Goal: Task Accomplishment & Management: Use online tool/utility

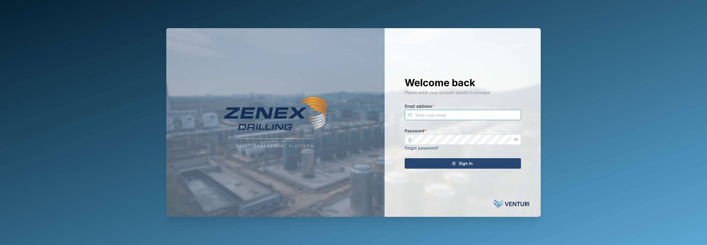
click at [439, 113] on input "Email address *" at bounding box center [463, 115] width 116 height 10
type input "[EMAIL_ADDRESS][DOMAIN_NAME]"
click at [0, 245] on com-1password-button at bounding box center [0, 245] width 0 height 0
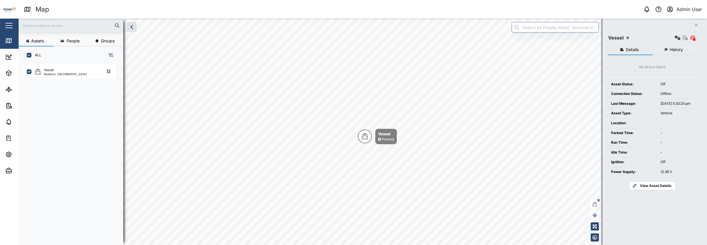
scroll to position [174, 91]
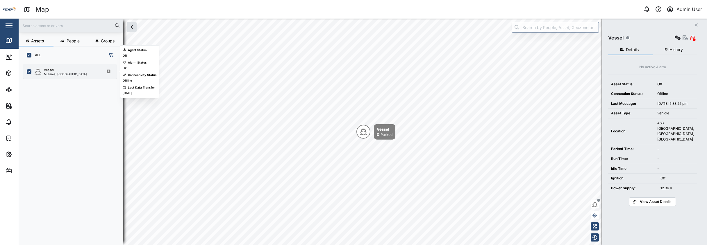
click at [53, 75] on div "Muliama, [GEOGRAPHIC_DATA]" at bounding box center [65, 74] width 43 height 3
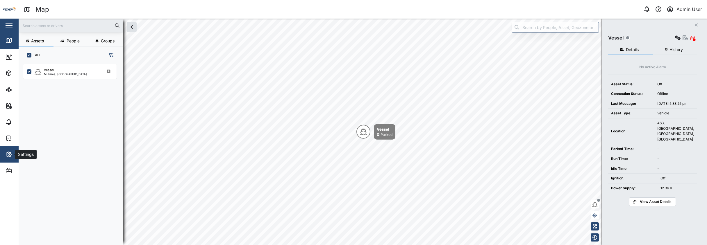
click at [16, 155] on div "Settings" at bounding box center [25, 154] width 21 height 6
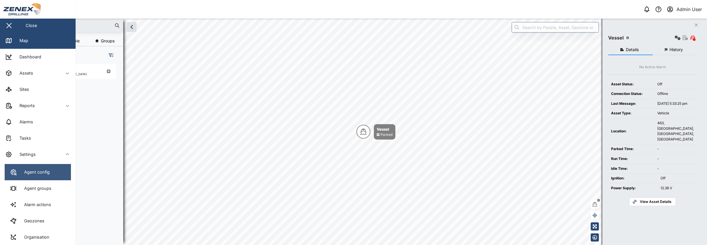
click at [33, 165] on link "Agent config" at bounding box center [38, 172] width 66 height 16
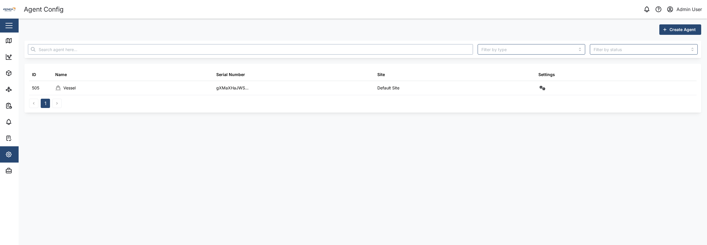
click at [44, 49] on input "text" at bounding box center [250, 49] width 445 height 10
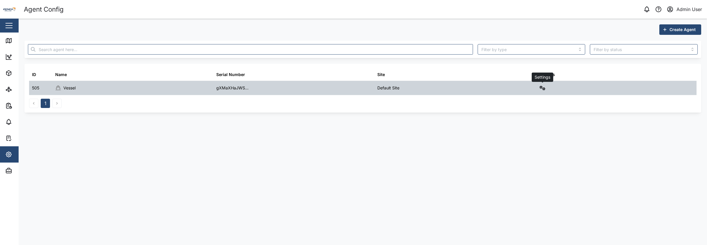
click at [543, 88] on icon "button" at bounding box center [542, 88] width 6 height 5
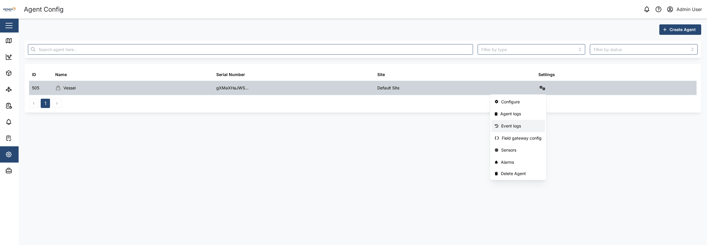
click at [518, 115] on div "Agent logs" at bounding box center [520, 114] width 41 height 6
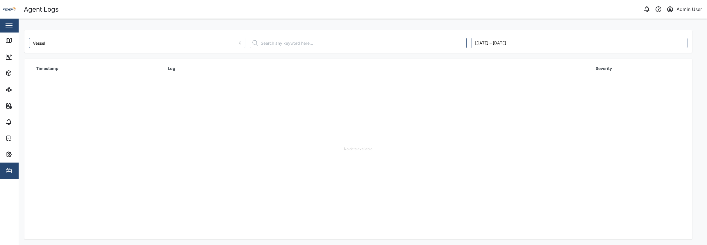
click at [501, 47] on button "[DATE] – [DATE]" at bounding box center [579, 43] width 216 height 10
click at [476, 63] on button "button" at bounding box center [481, 59] width 10 height 10
click at [480, 80] on button "1" at bounding box center [481, 81] width 10 height 10
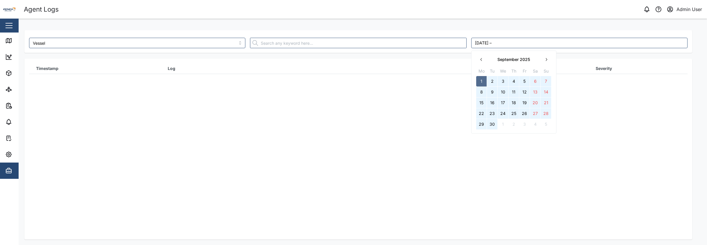
click at [492, 123] on button "30" at bounding box center [492, 124] width 10 height 10
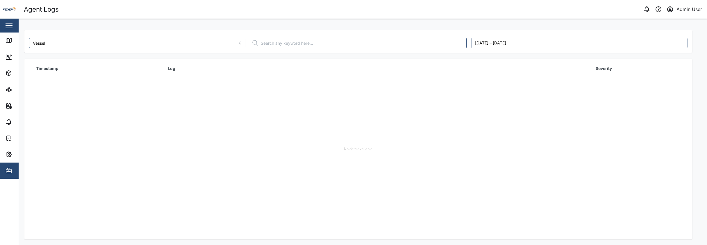
click at [487, 44] on button "[DATE] – [DATE]" at bounding box center [579, 43] width 216 height 10
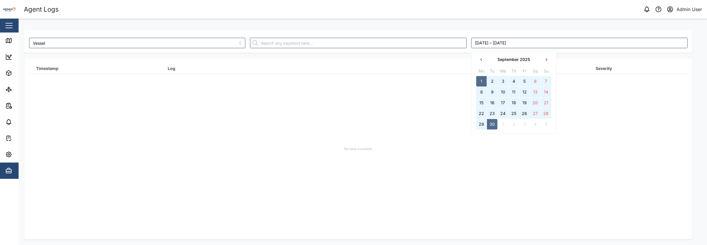
click at [484, 61] on button "button" at bounding box center [481, 59] width 10 height 10
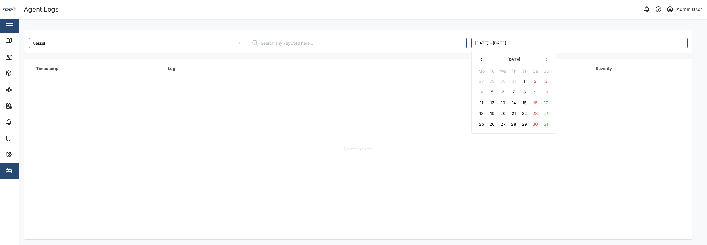
click at [526, 80] on button "1" at bounding box center [524, 81] width 10 height 10
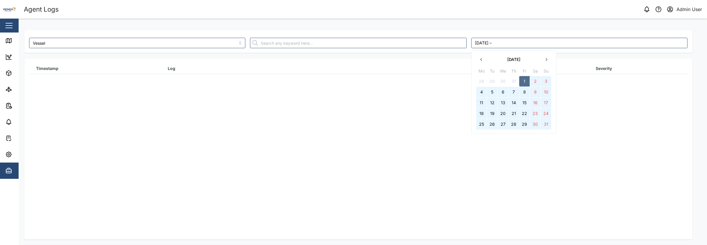
click at [546, 124] on button "31" at bounding box center [546, 124] width 10 height 10
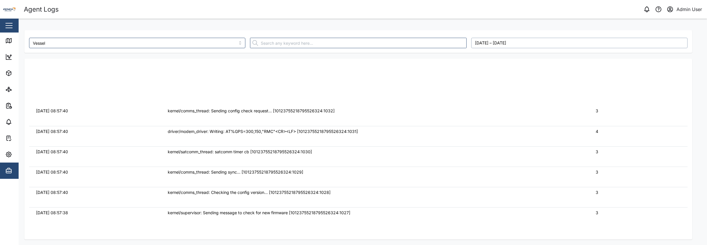
scroll to position [29068, 0]
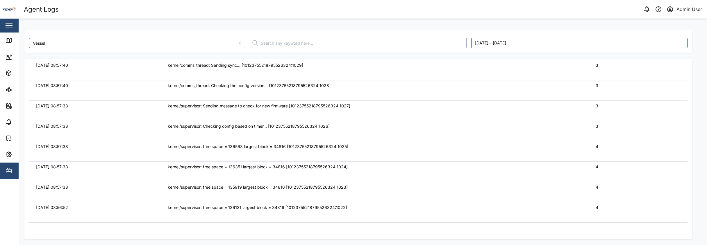
click at [297, 44] on input "text" at bounding box center [358, 43] width 216 height 10
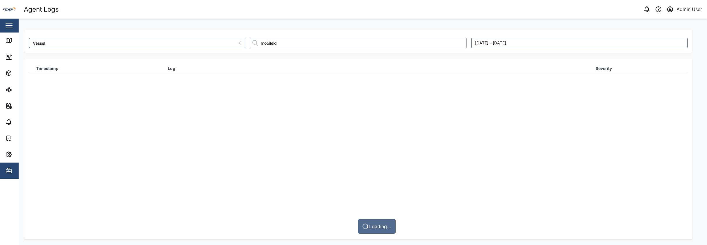
scroll to position [0, 0]
type input "mobile"
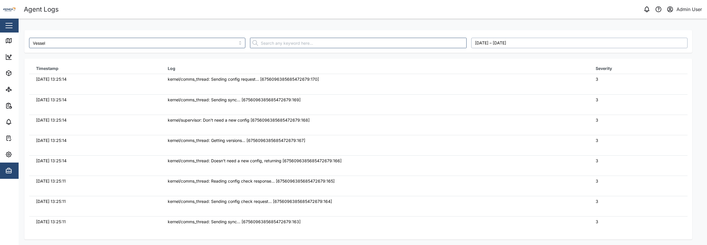
click at [503, 43] on button "[DATE] – [DATE]" at bounding box center [579, 43] width 216 height 10
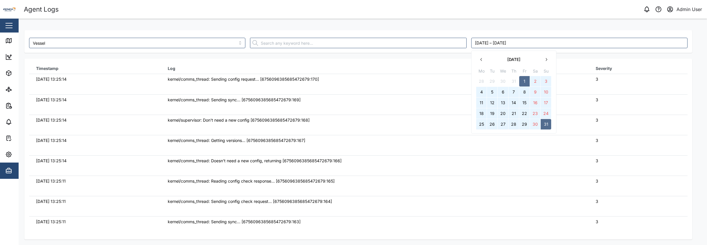
click at [485, 92] on button "4" at bounding box center [481, 92] width 10 height 10
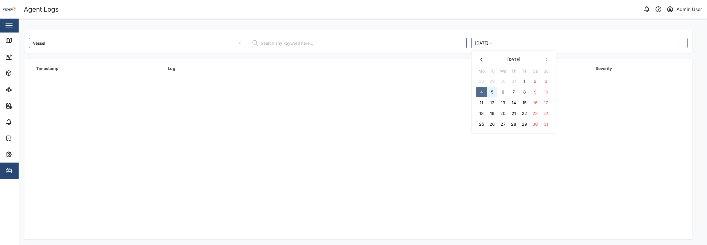
click at [494, 92] on button "5" at bounding box center [492, 92] width 10 height 10
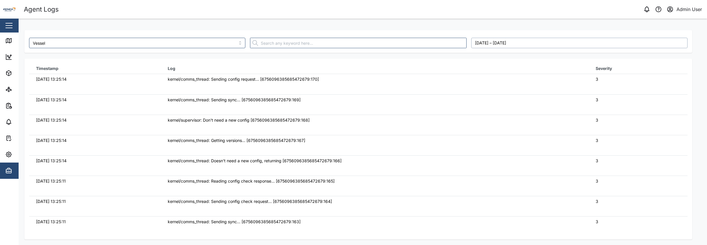
click at [513, 44] on button "[DATE] – [DATE]" at bounding box center [579, 43] width 216 height 10
click at [525, 82] on button "1" at bounding box center [524, 81] width 10 height 10
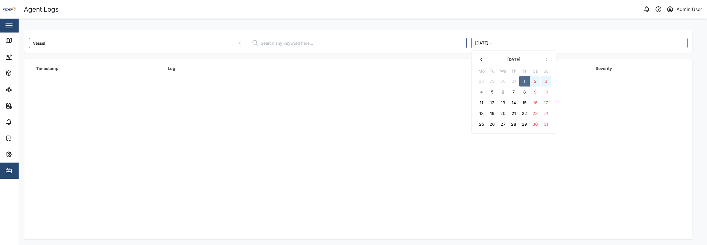
click at [541, 80] on button "3" at bounding box center [546, 81] width 10 height 10
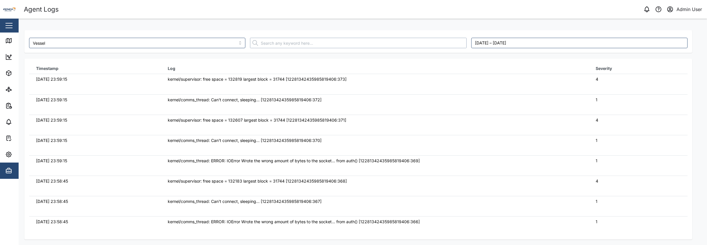
drag, startPoint x: 318, startPoint y: 46, endPoint x: 314, endPoint y: 50, distance: 5.2
click at [318, 46] on input "text" at bounding box center [358, 43] width 216 height 10
type input "mobile"
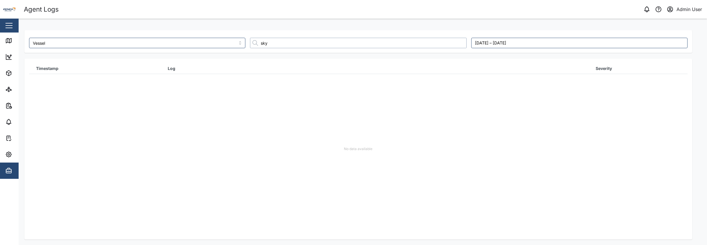
type input "sky"
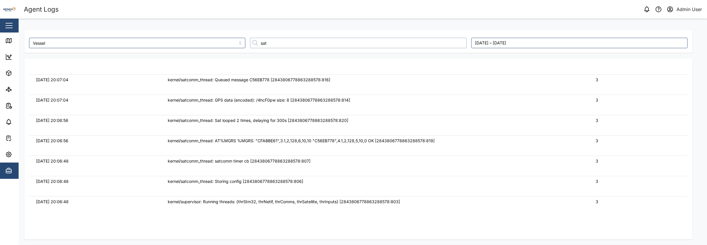
scroll to position [3735, 0]
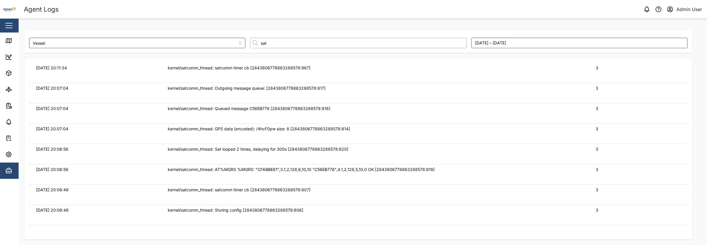
drag, startPoint x: 269, startPoint y: 46, endPoint x: 181, endPoint y: 47, distance: 87.5
click at [197, 47] on div "Vessel [DATE] – [DATE]" at bounding box center [358, 42] width 663 height 15
type input "019"
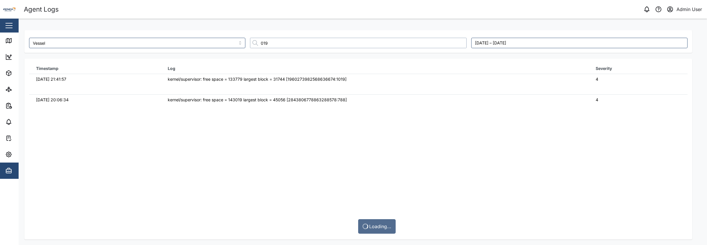
scroll to position [0, 0]
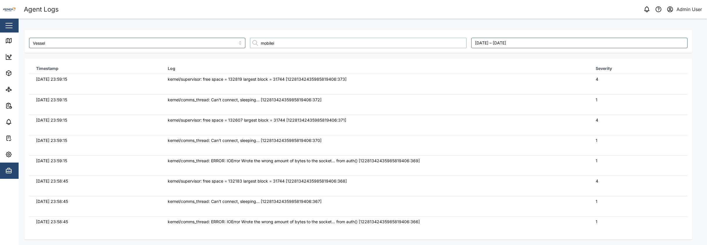
type input "mobileid"
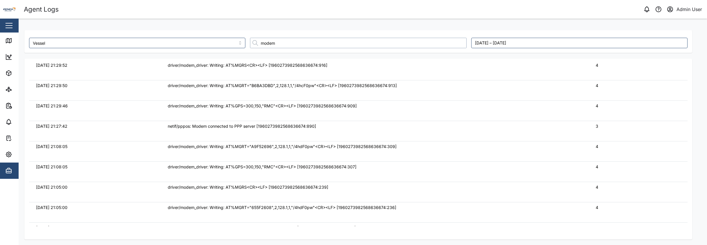
scroll to position [1559, 0]
type input "modem"
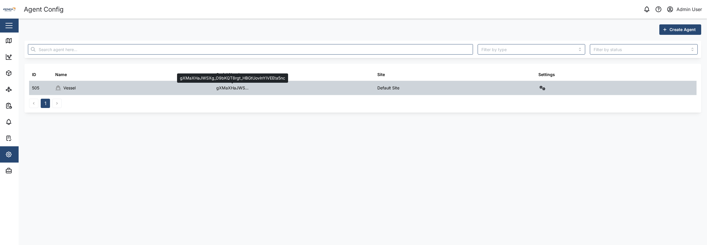
click at [222, 89] on div "gXMaXHaJWS..." at bounding box center [232, 88] width 32 height 6
copy div "gXMaXHaJWS"
